Goal: Information Seeking & Learning: Understand process/instructions

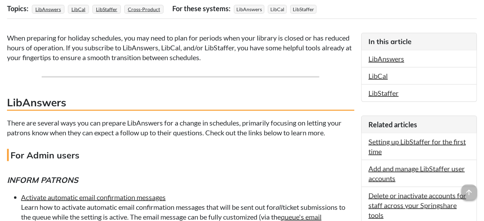
scroll to position [159, 0]
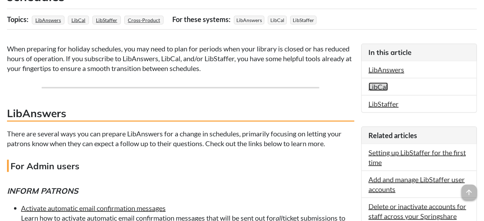
click at [371, 87] on link "LibCal" at bounding box center [378, 87] width 19 height 8
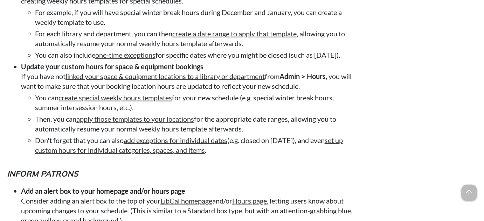
scroll to position [1027, 0]
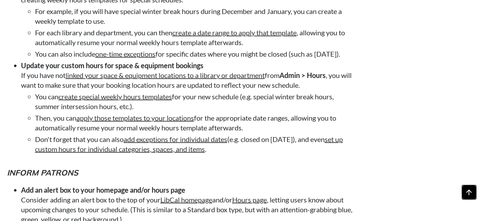
click at [471, 192] on span "arrow_upward" at bounding box center [469, 192] width 15 height 15
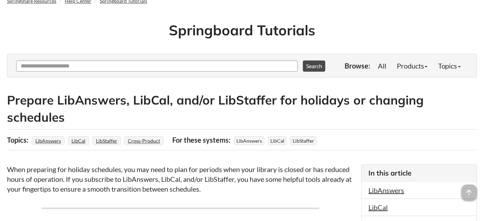
scroll to position [95, 0]
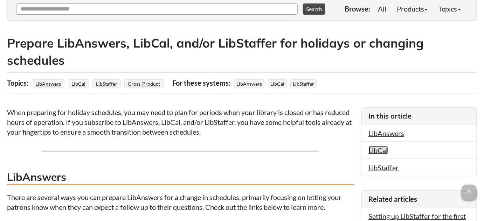
click at [373, 150] on link "LibCal" at bounding box center [378, 150] width 19 height 8
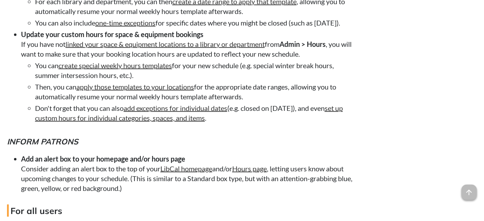
scroll to position [1059, 0]
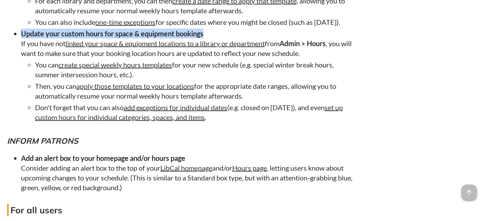
drag, startPoint x: 19, startPoint y: 60, endPoint x: 203, endPoint y: 60, distance: 184.2
click at [203, 60] on ul "Add hours exceptions for specific dates If you use the Admin > Hours page to ma…" at bounding box center [180, 7] width 347 height 230
copy strong "Update your custom hours for space & equipment bookings"
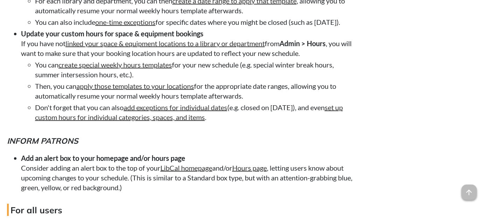
click at [228, 27] on li "You can also include one-time exceptions for specific dates where you might be …" at bounding box center [194, 22] width 319 height 10
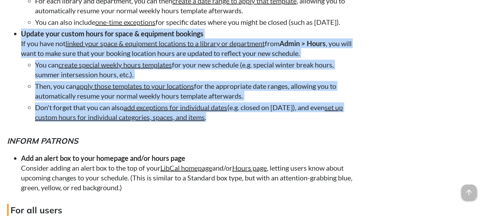
drag, startPoint x: 20, startPoint y: 58, endPoint x: 261, endPoint y: 146, distance: 256.5
click at [261, 122] on ul "Add hours exceptions for specific dates If you use the Admin > Hours page to ma…" at bounding box center [180, 7] width 347 height 230
